Goal: Navigation & Orientation: Find specific page/section

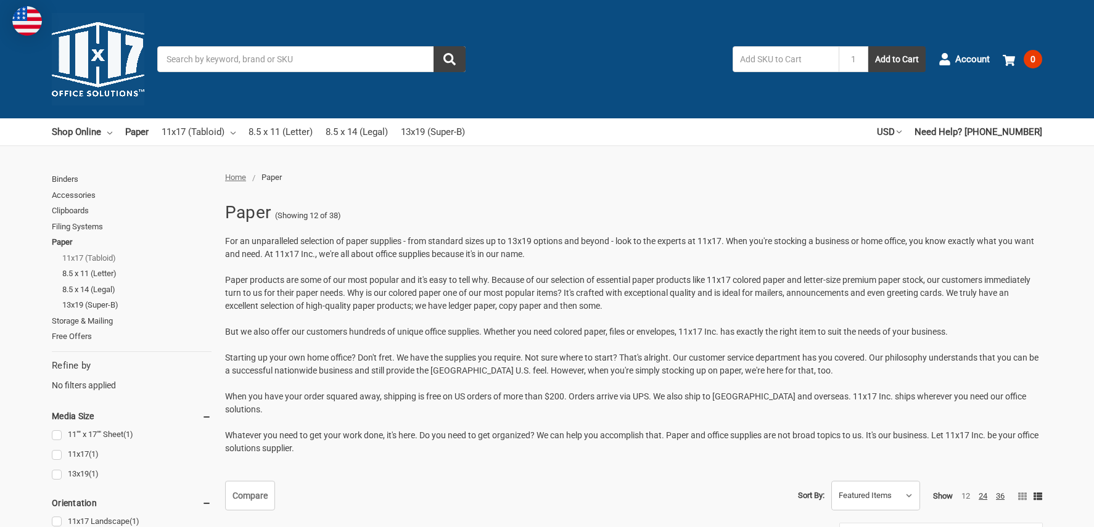
click at [109, 255] on link "11x17 (Tabloid)" at bounding box center [136, 258] width 149 height 16
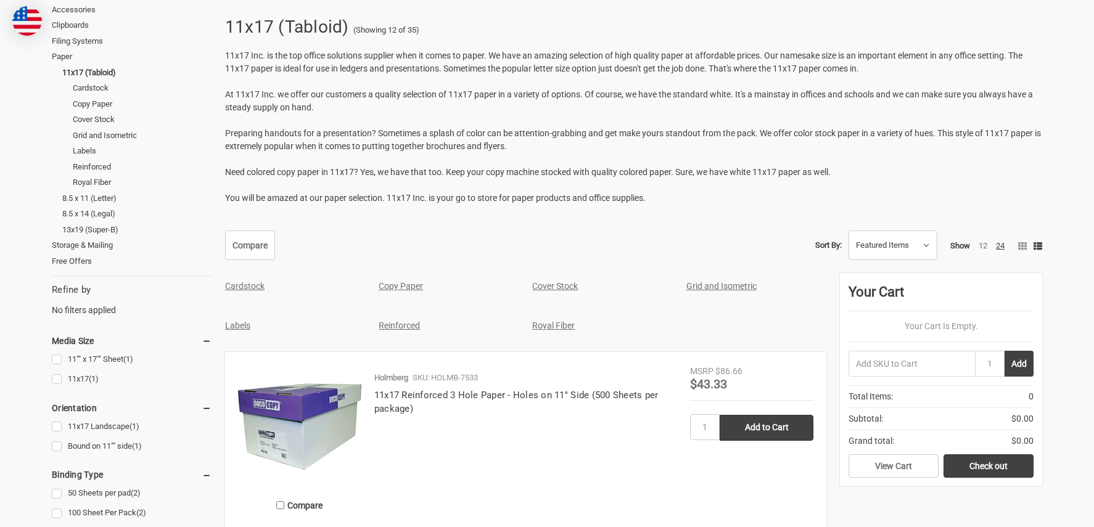
scroll to position [185, 0]
click at [565, 326] on link "Royal Fiber" at bounding box center [553, 326] width 43 height 10
click at [244, 286] on link "Cardstock" at bounding box center [244, 287] width 39 height 10
click at [411, 287] on link "Copy Paper" at bounding box center [401, 287] width 44 height 10
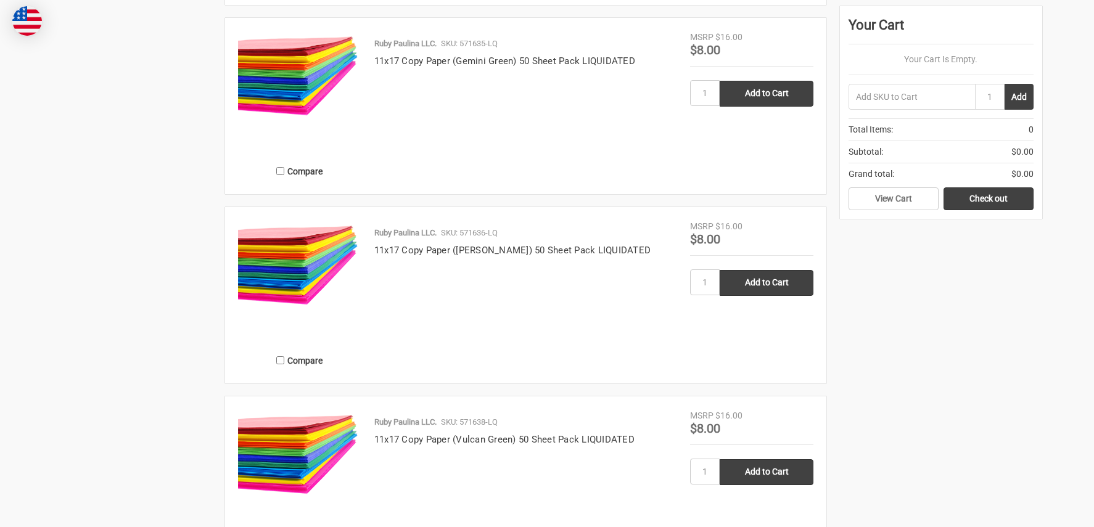
scroll to position [2098, 0]
